Goal: Register for event/course

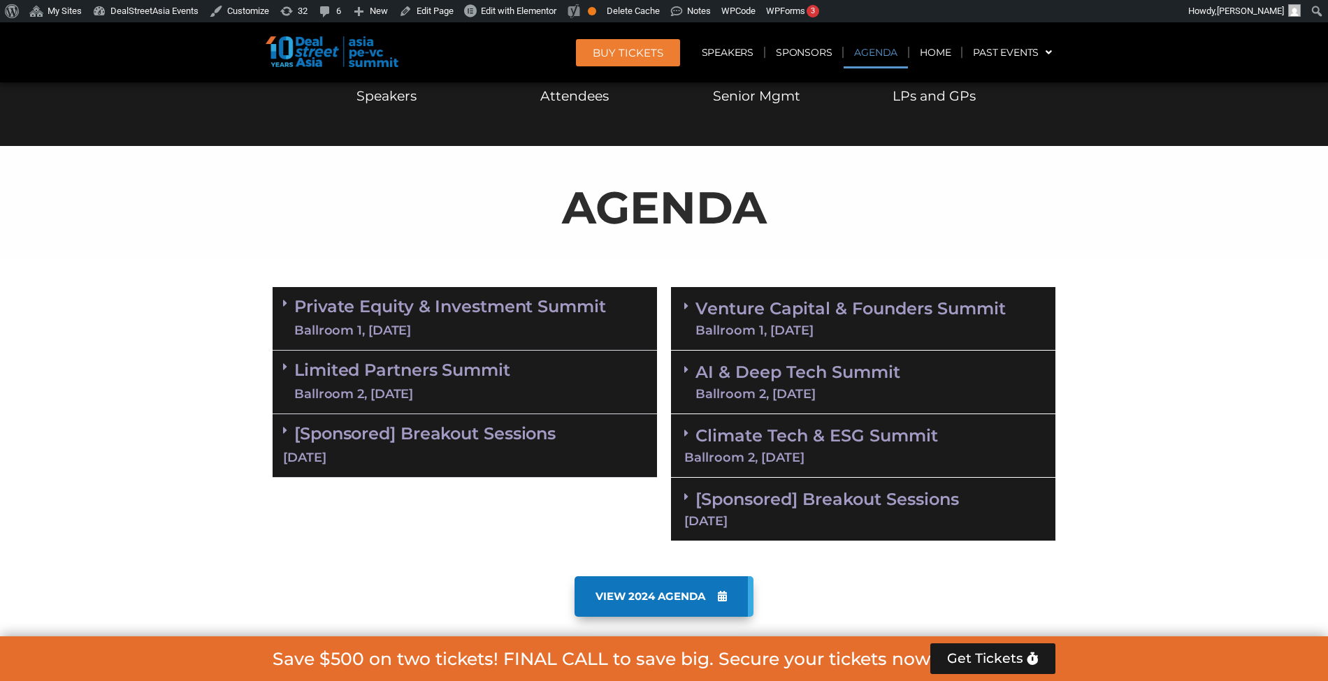
scroll to position [734, 0]
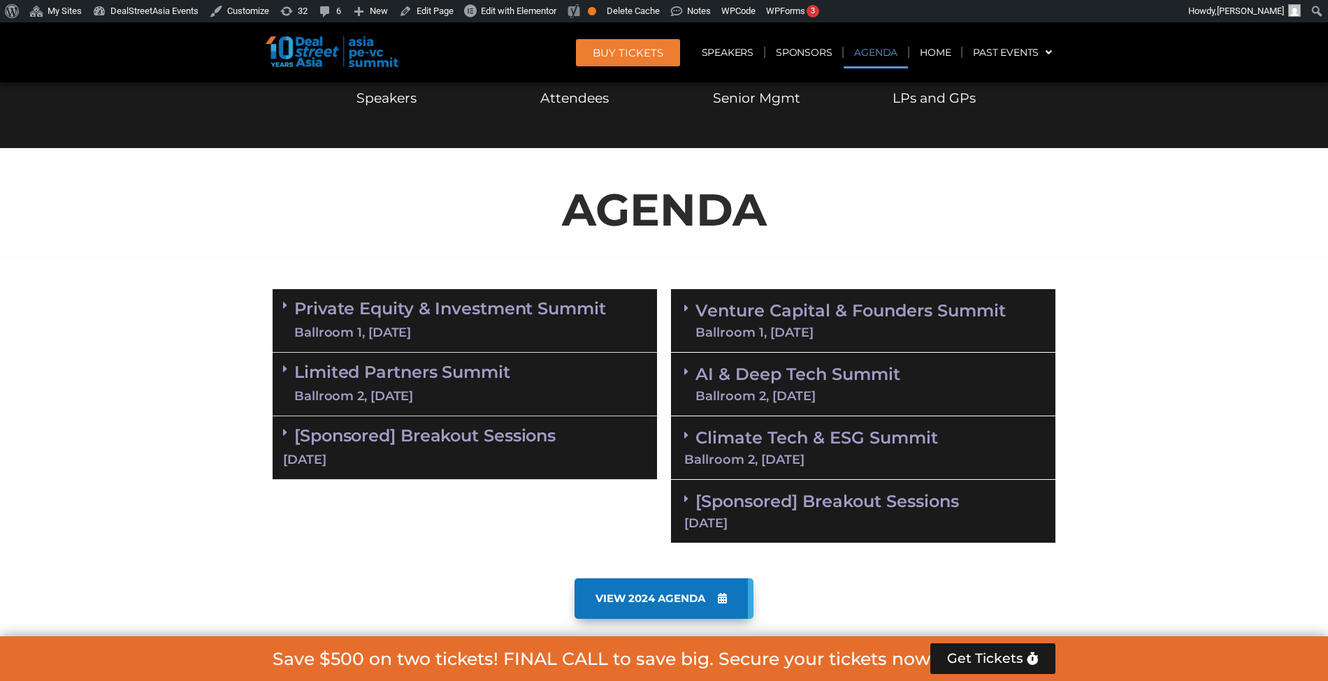
click at [602, 293] on div "Private Equity & Investment Summit Ballroom 1, 10 Sept" at bounding box center [465, 321] width 384 height 64
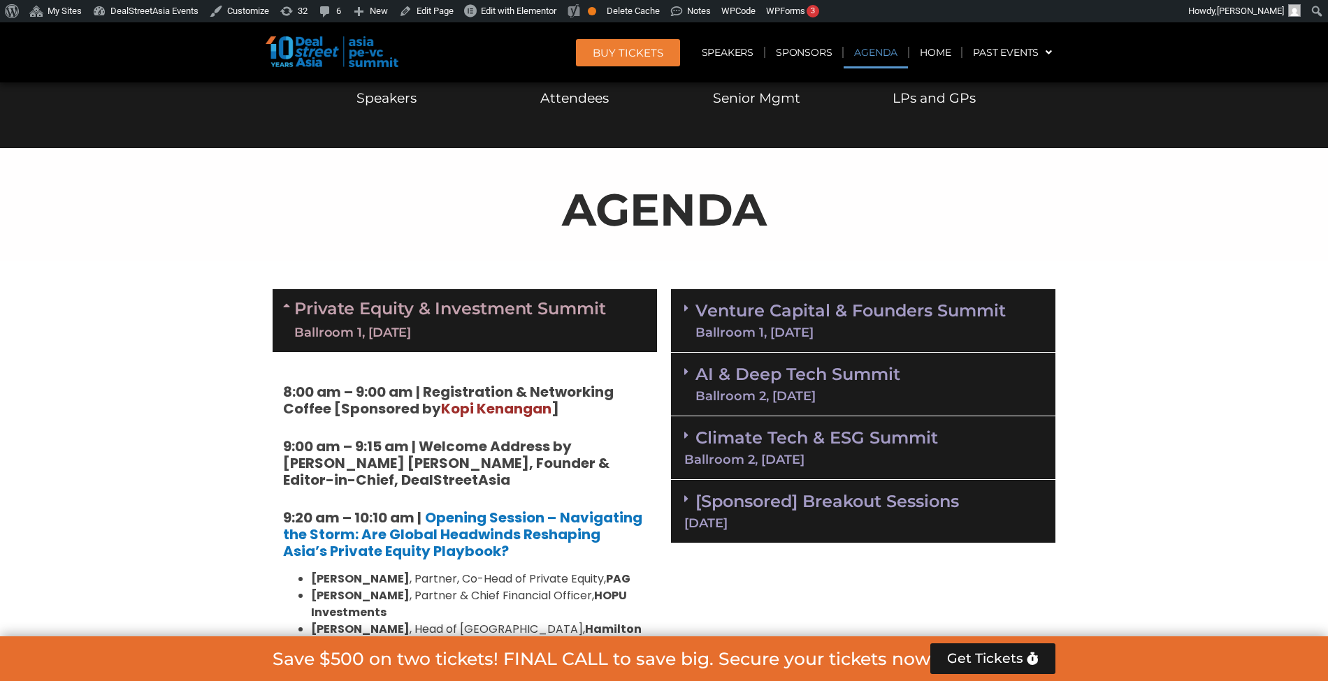
click at [728, 314] on link "Venture Capital & Founders​ Summit Ballroom 1, 11 Sept" at bounding box center [850, 321] width 310 height 36
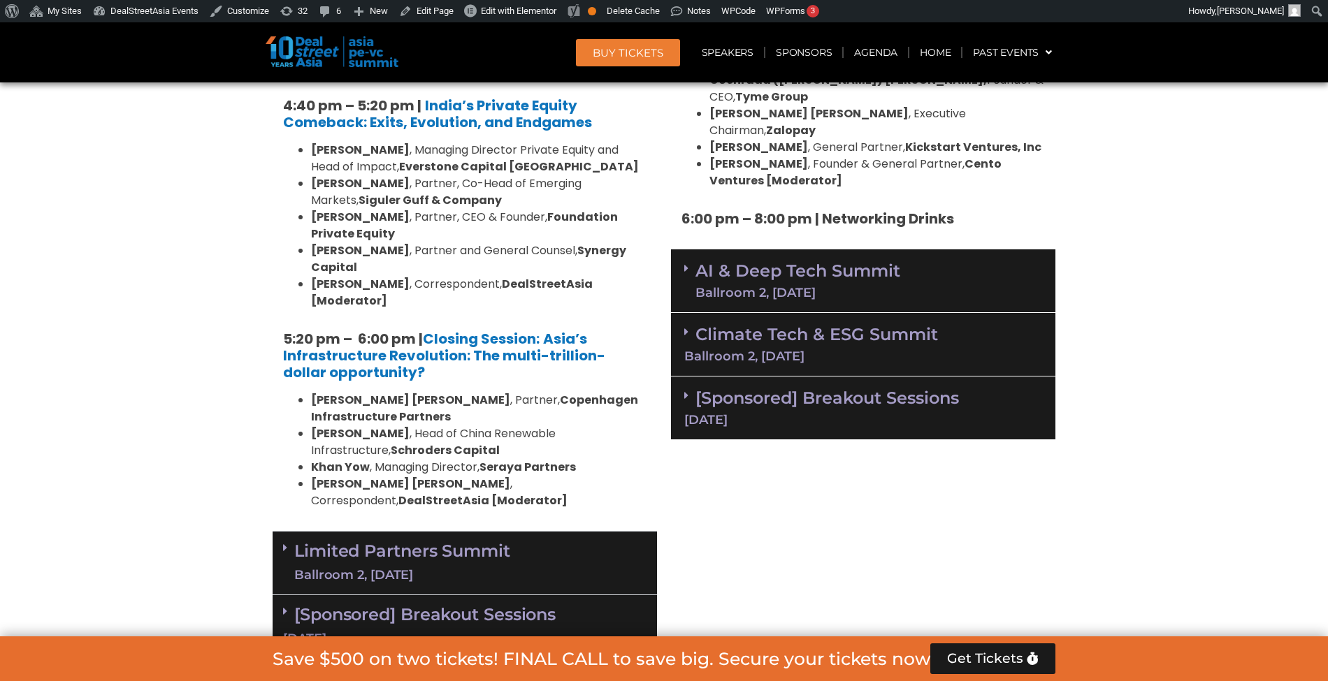
scroll to position [2829, 0]
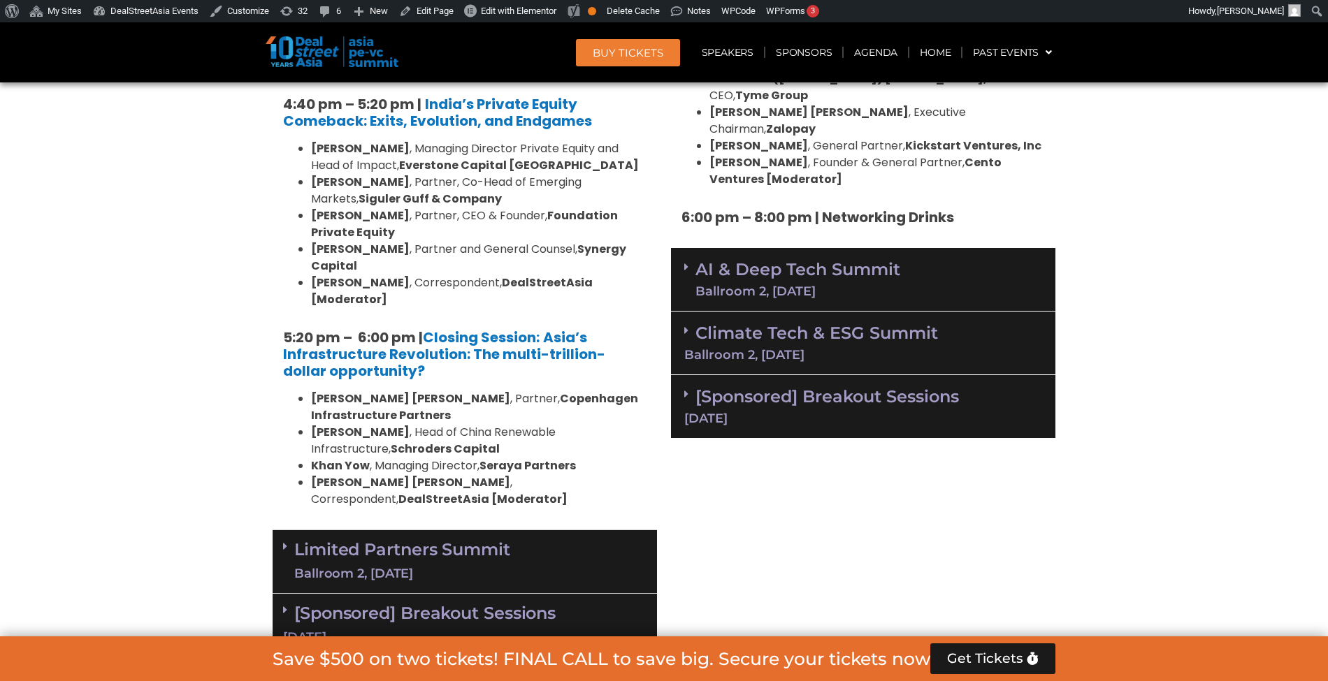
click at [557, 530] on div "Limited Partners Summit Ballroom 2, 10 Sept" at bounding box center [465, 562] width 384 height 64
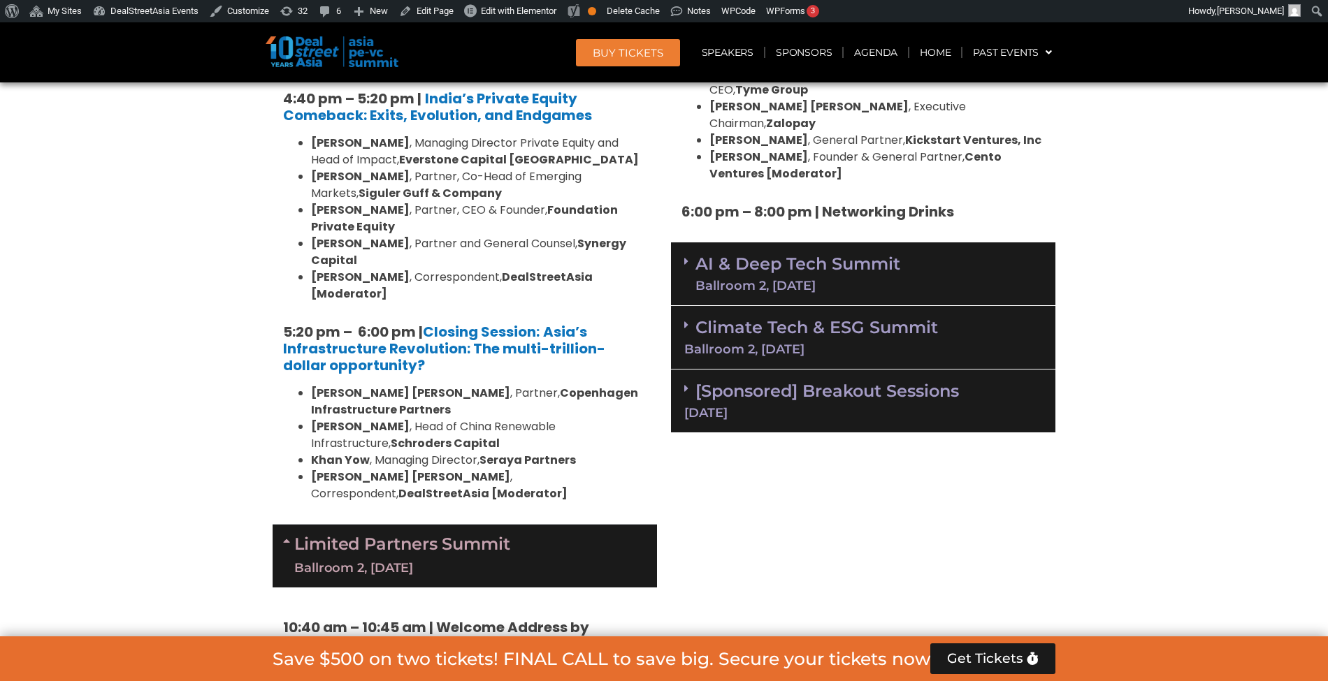
scroll to position [2840, 0]
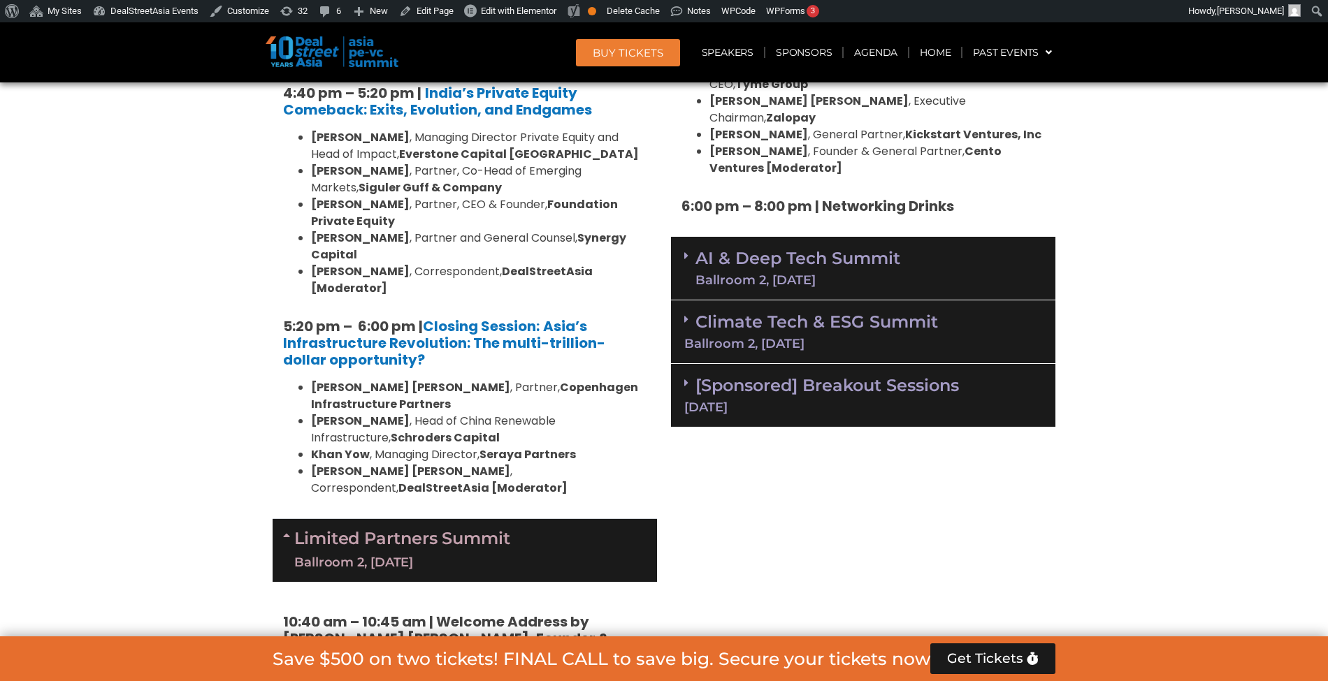
click at [923, 237] on div "AI & Deep Tech Summit Ballroom 2, 11 Sept" at bounding box center [863, 269] width 384 height 64
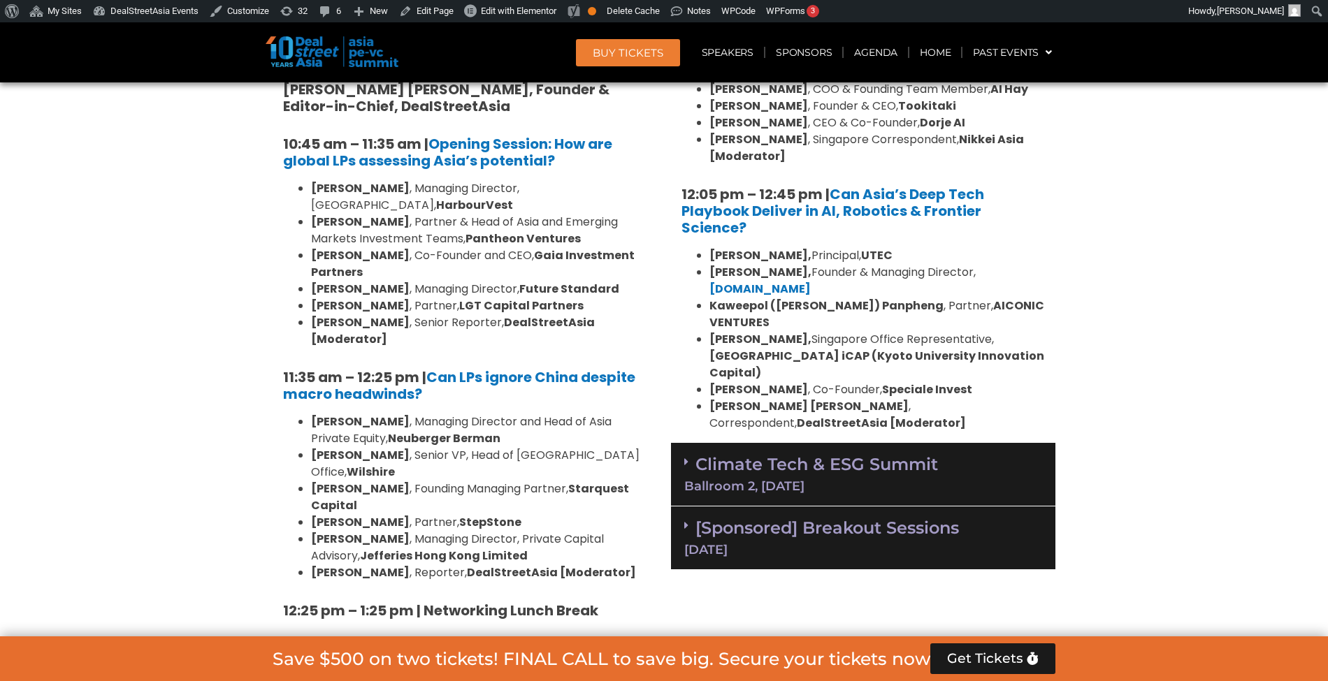
scroll to position [3392, 0]
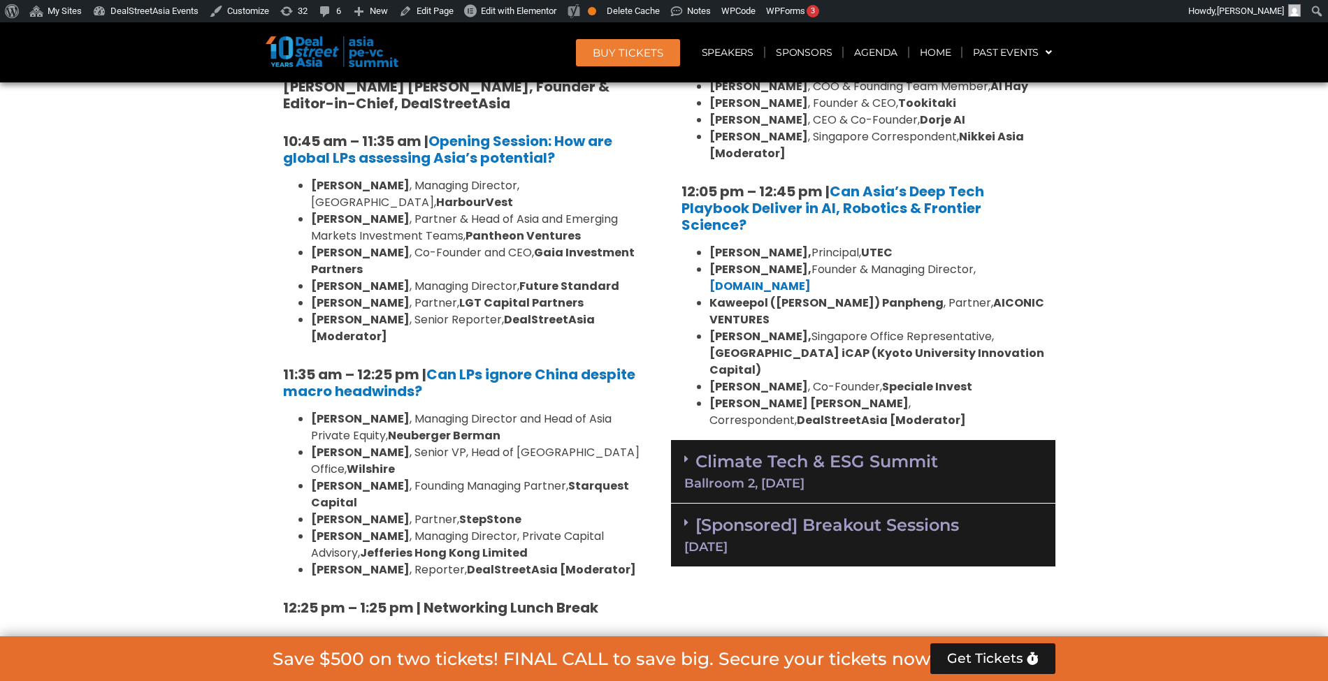
click at [943, 477] on div "Ballroom 2, [DATE]" at bounding box center [863, 483] width 358 height 13
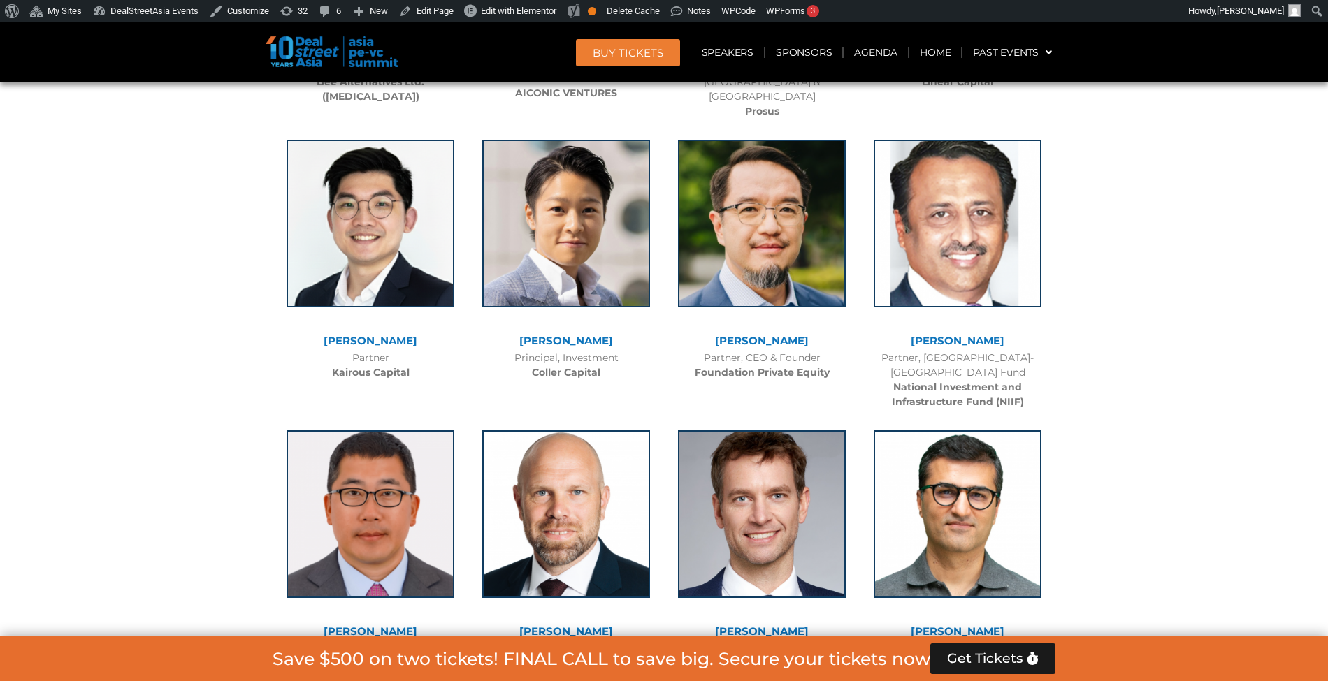
scroll to position [3664, 0]
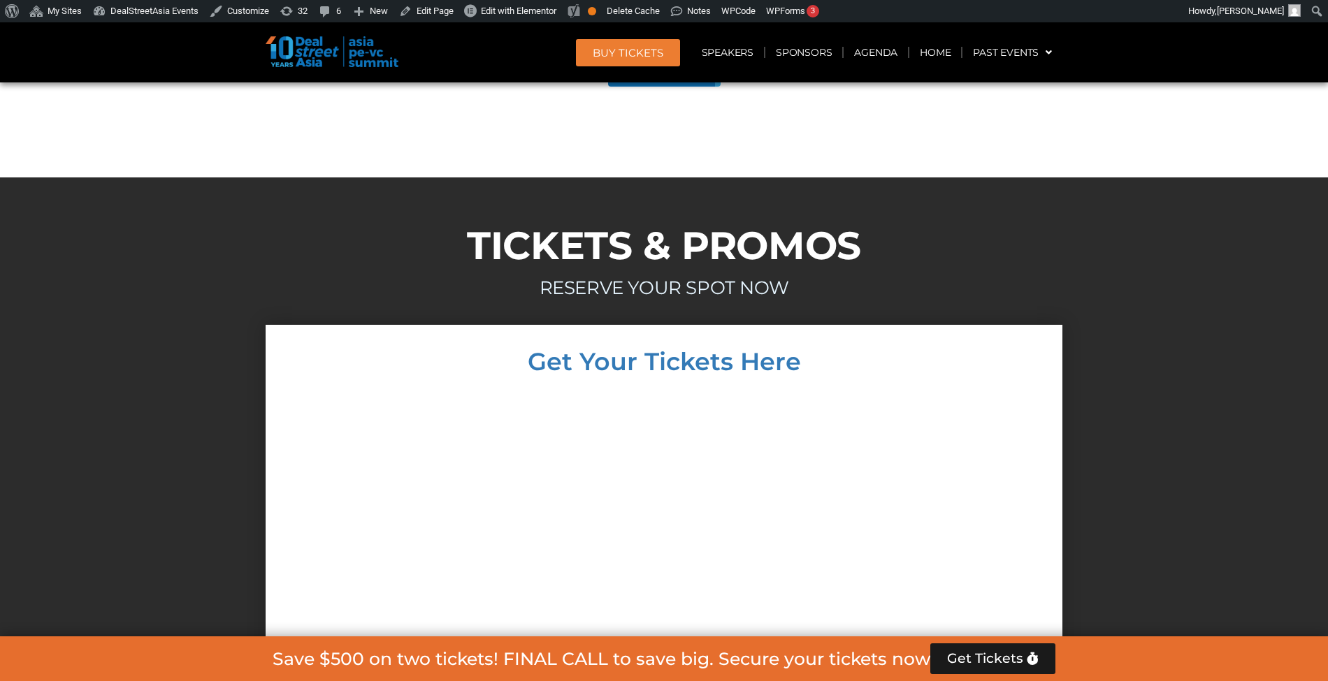
scroll to position [7976, 0]
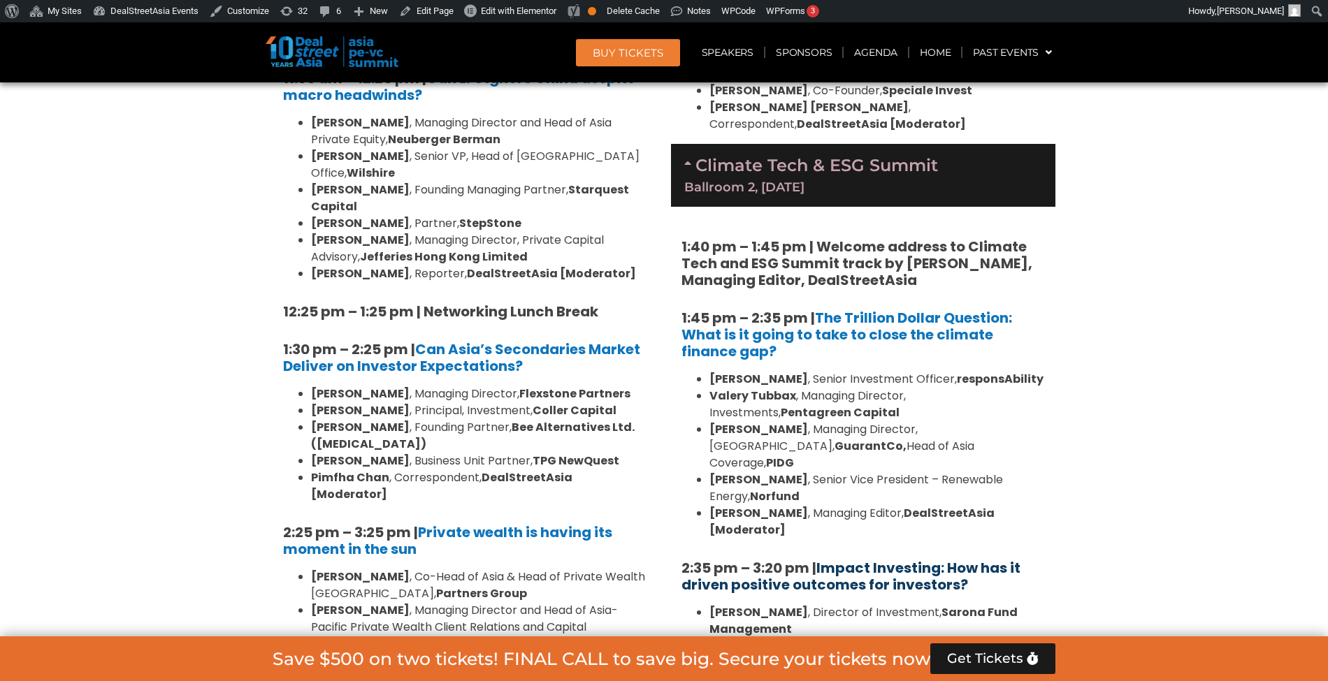
scroll to position [3687, 0]
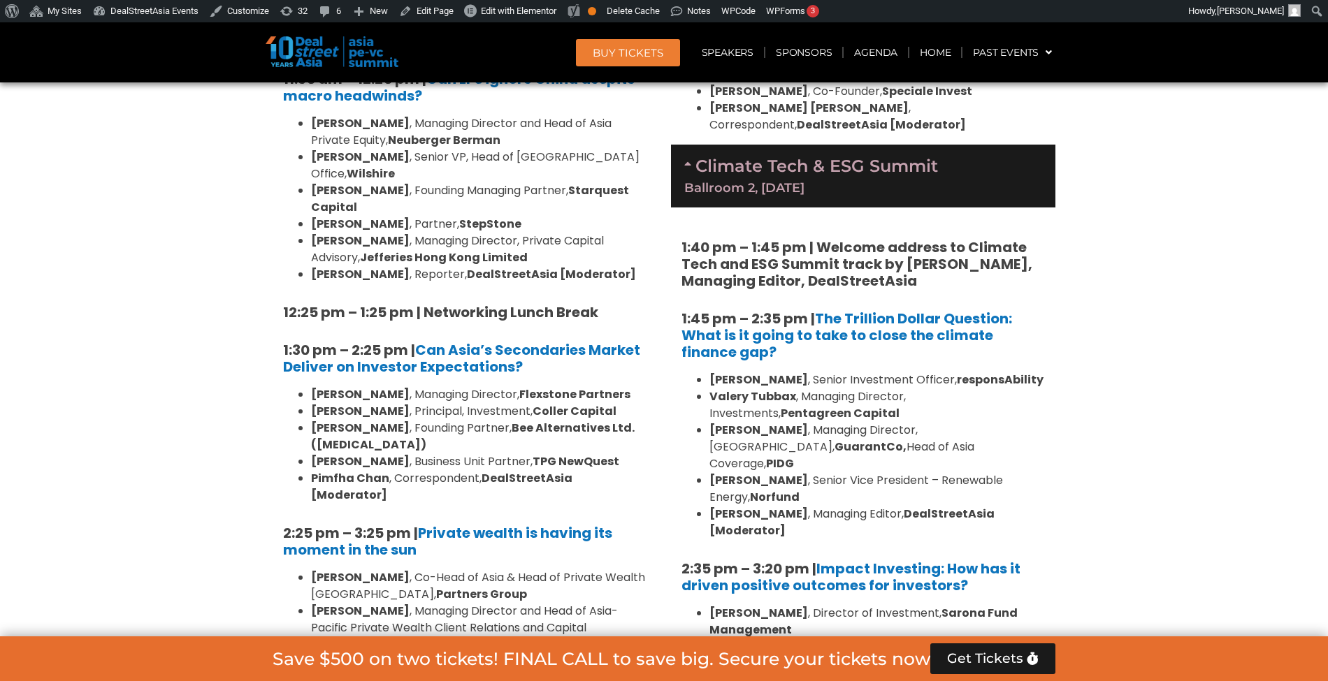
click at [844, 422] on li "[PERSON_NAME] , Managing Director, [GEOGRAPHIC_DATA], GuarantCo, Head of Asia C…" at bounding box center [876, 447] width 335 height 50
drag, startPoint x: 841, startPoint y: 309, endPoint x: 700, endPoint y: 295, distance: 141.8
click at [709, 422] on li "[PERSON_NAME] , Managing Director, [GEOGRAPHIC_DATA], GuarantCo, Head of Asia C…" at bounding box center [876, 447] width 335 height 50
copy li "[PERSON_NAME] , Managing Director, [GEOGRAPHIC_DATA], GuarantCo, Head of Asia C…"
